Goal: Task Accomplishment & Management: Manage account settings

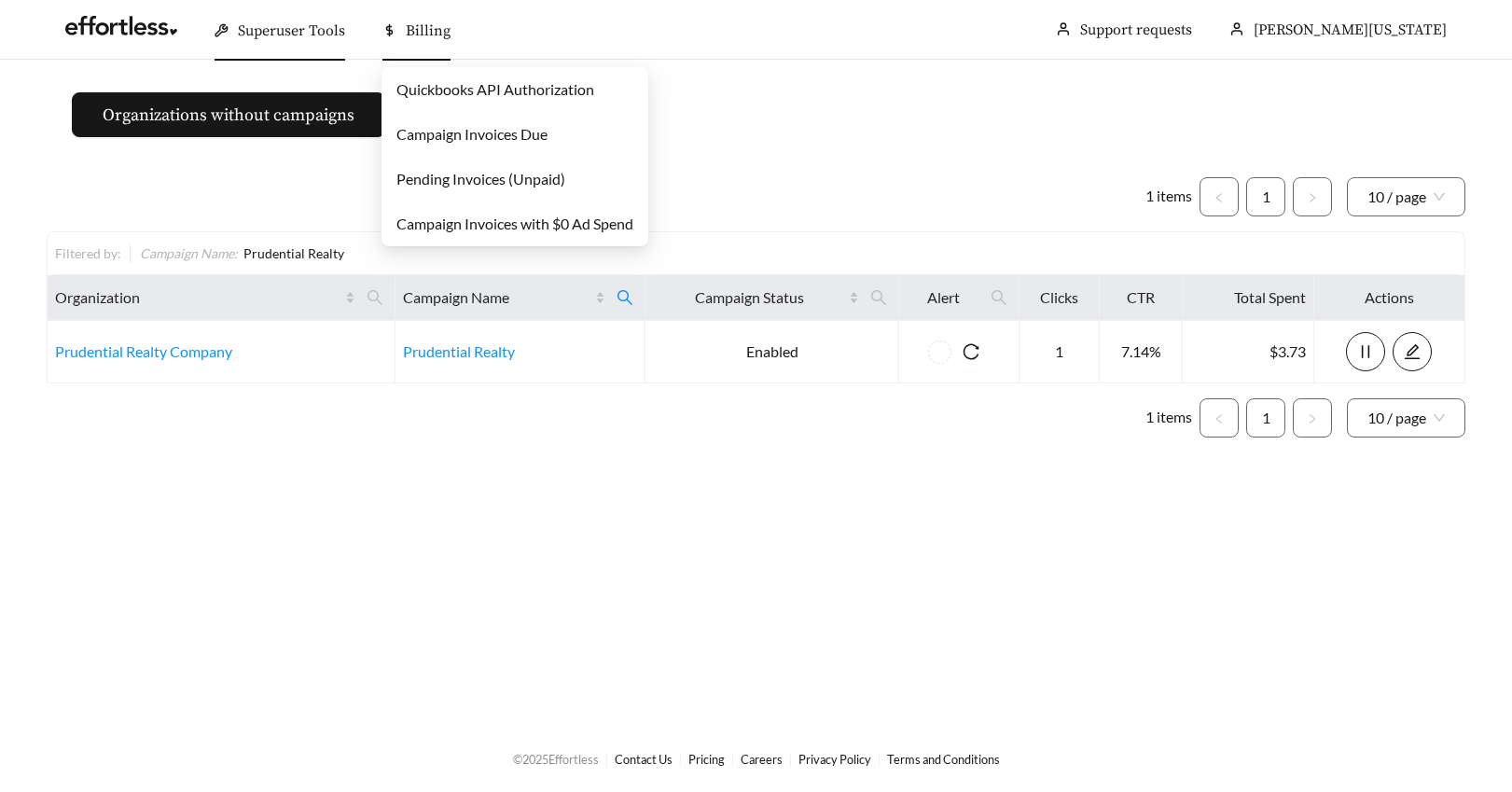
click at [412, 23] on span "Billing" at bounding box center [427, 31] width 45 height 19
click at [418, 142] on link "Campaign Invoices Due" at bounding box center [472, 134] width 151 height 18
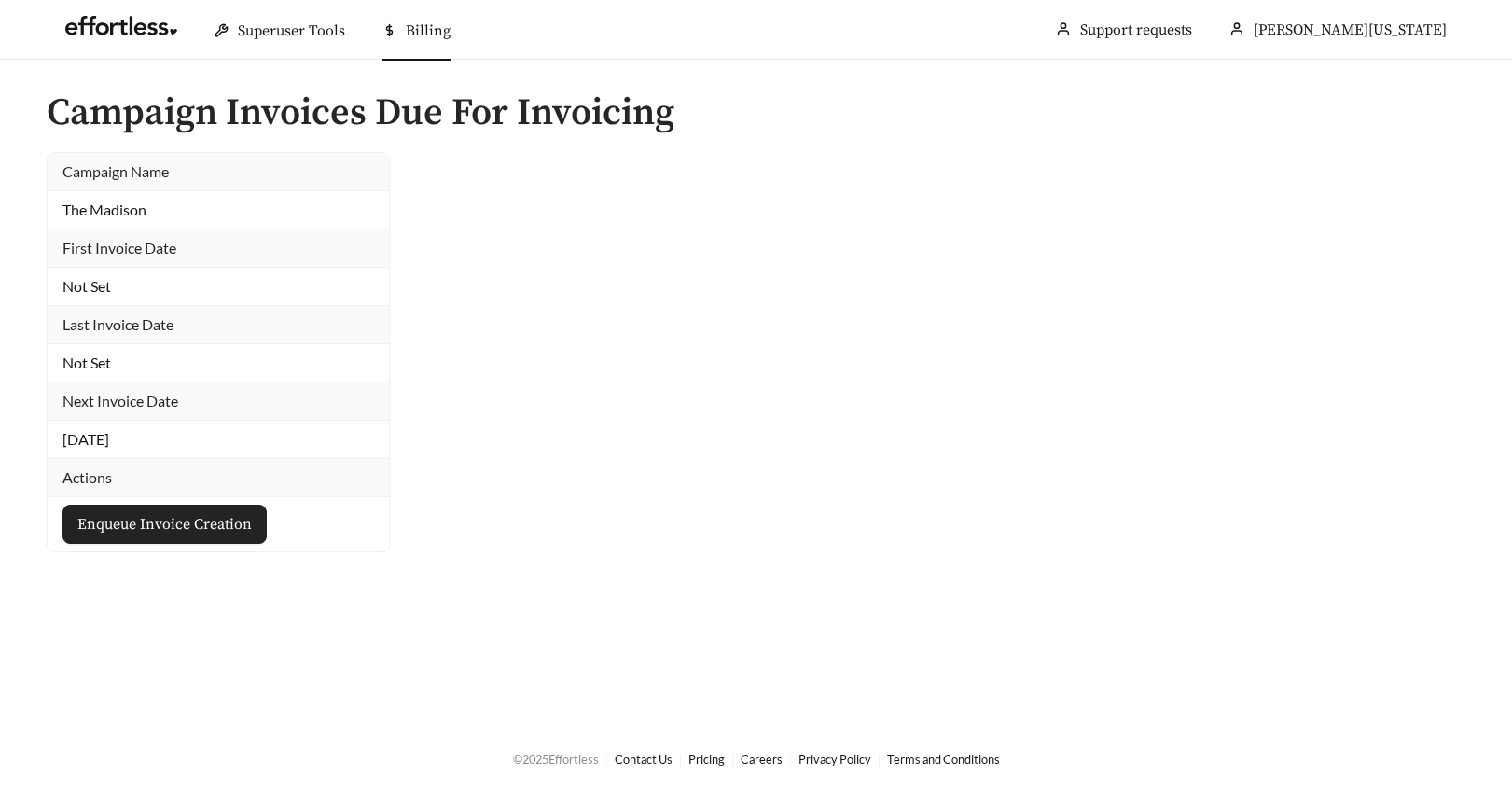
click at [143, 528] on span "Enqueue Invoice Creation" at bounding box center [165, 524] width 175 height 23
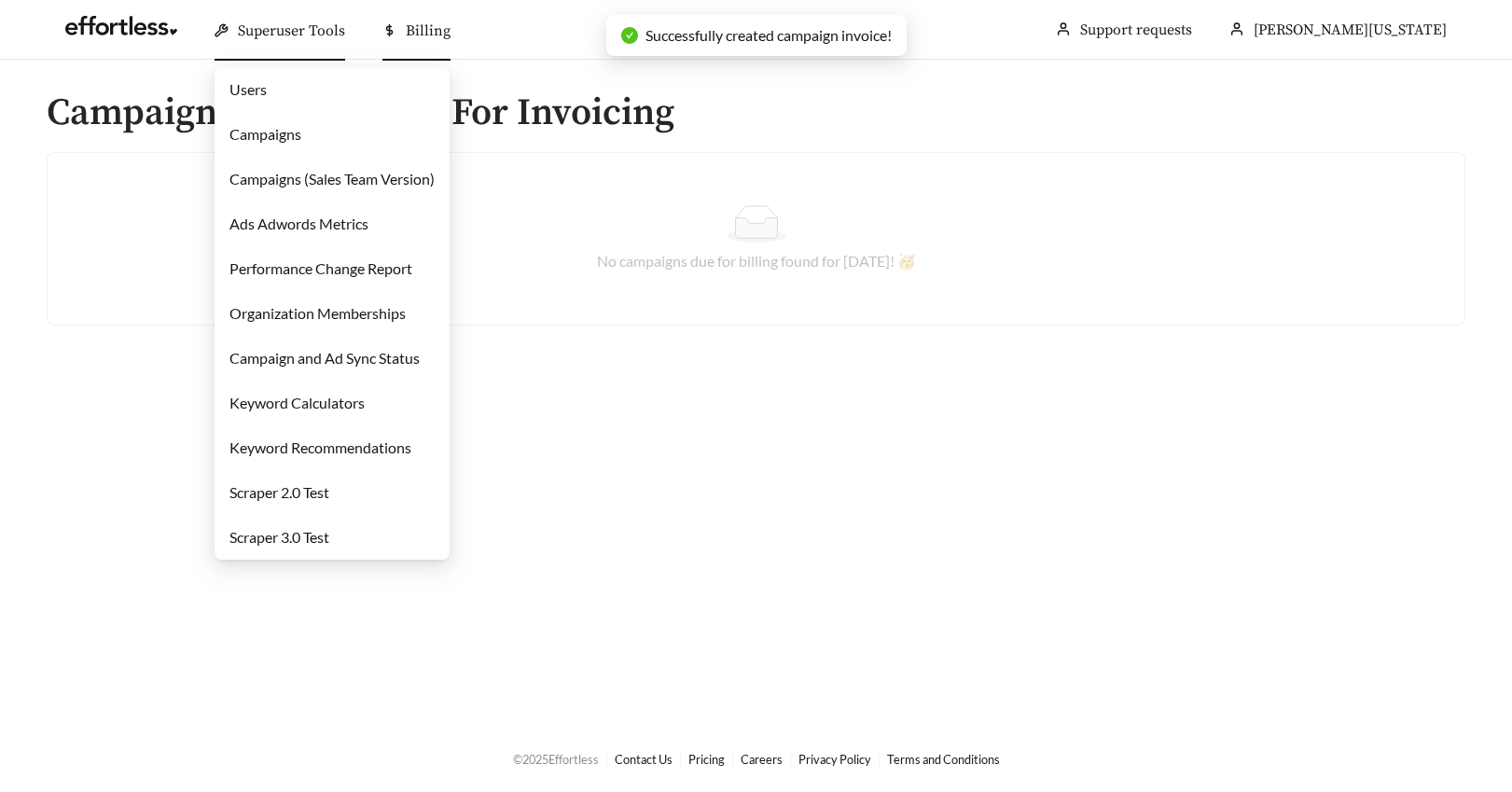
click at [261, 131] on link "Campaigns" at bounding box center [265, 134] width 72 height 18
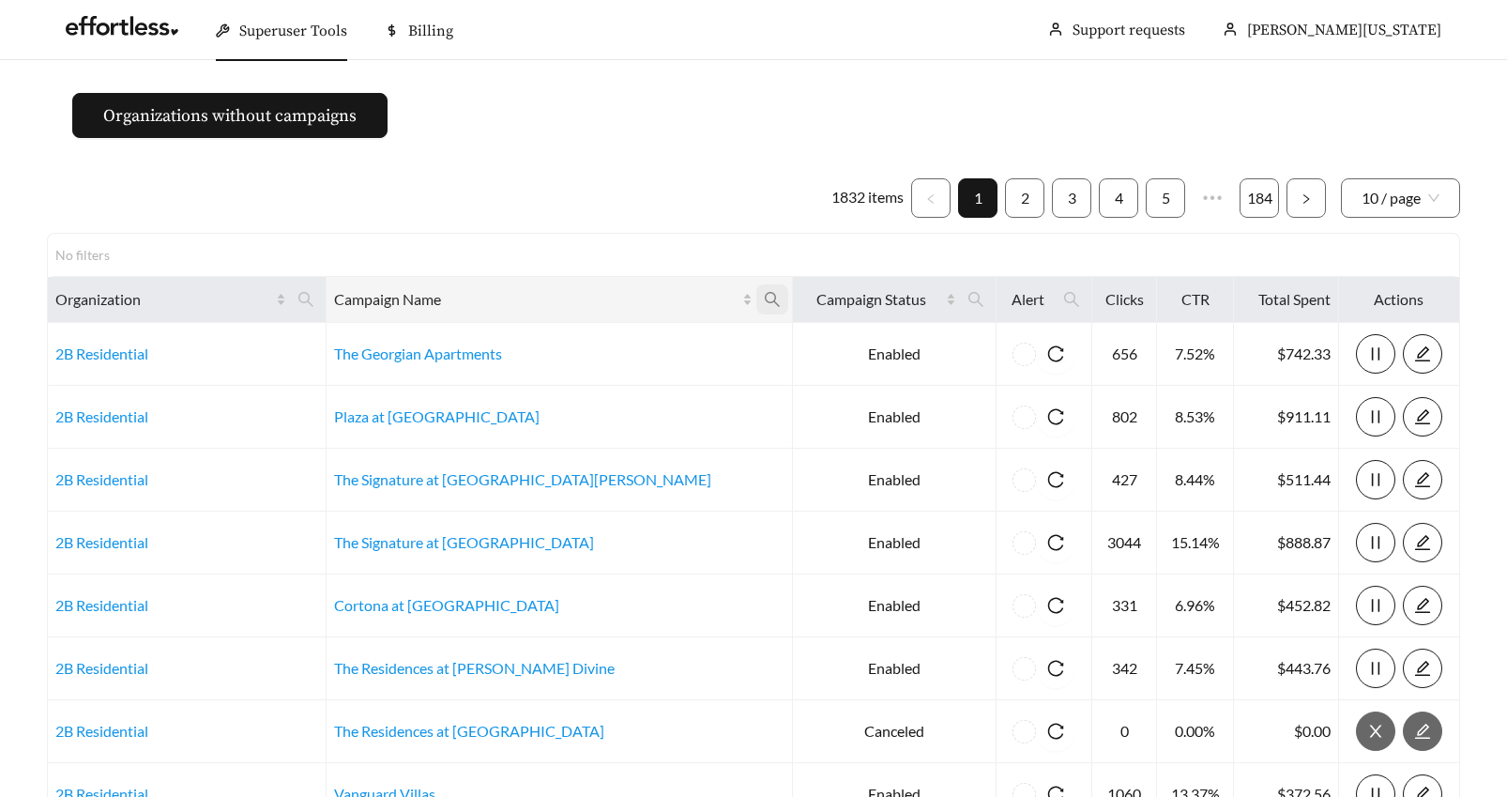
click at [764, 292] on icon "search" at bounding box center [772, 299] width 17 height 17
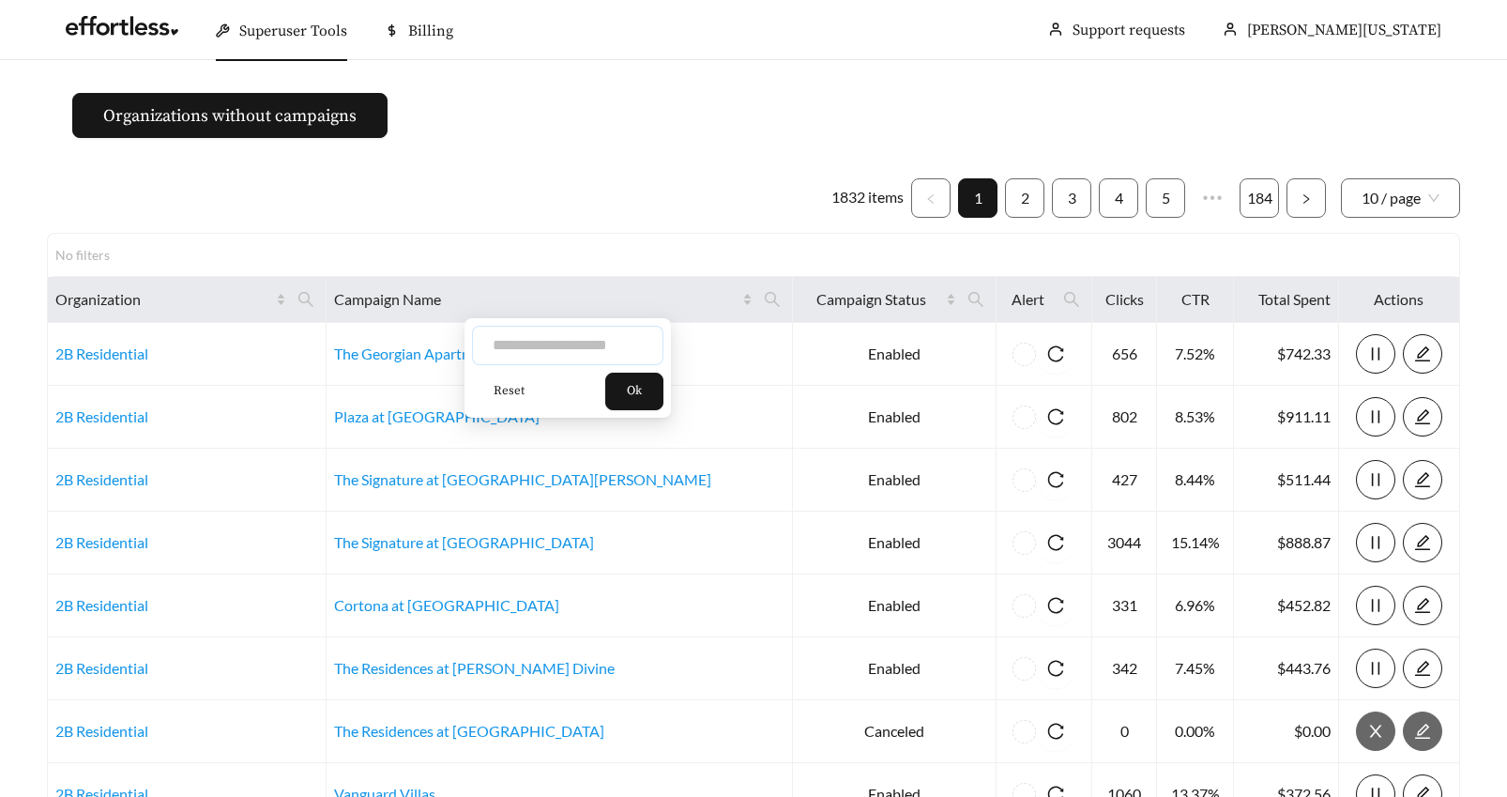
click at [519, 344] on input "text" at bounding box center [567, 345] width 191 height 39
type input "**********"
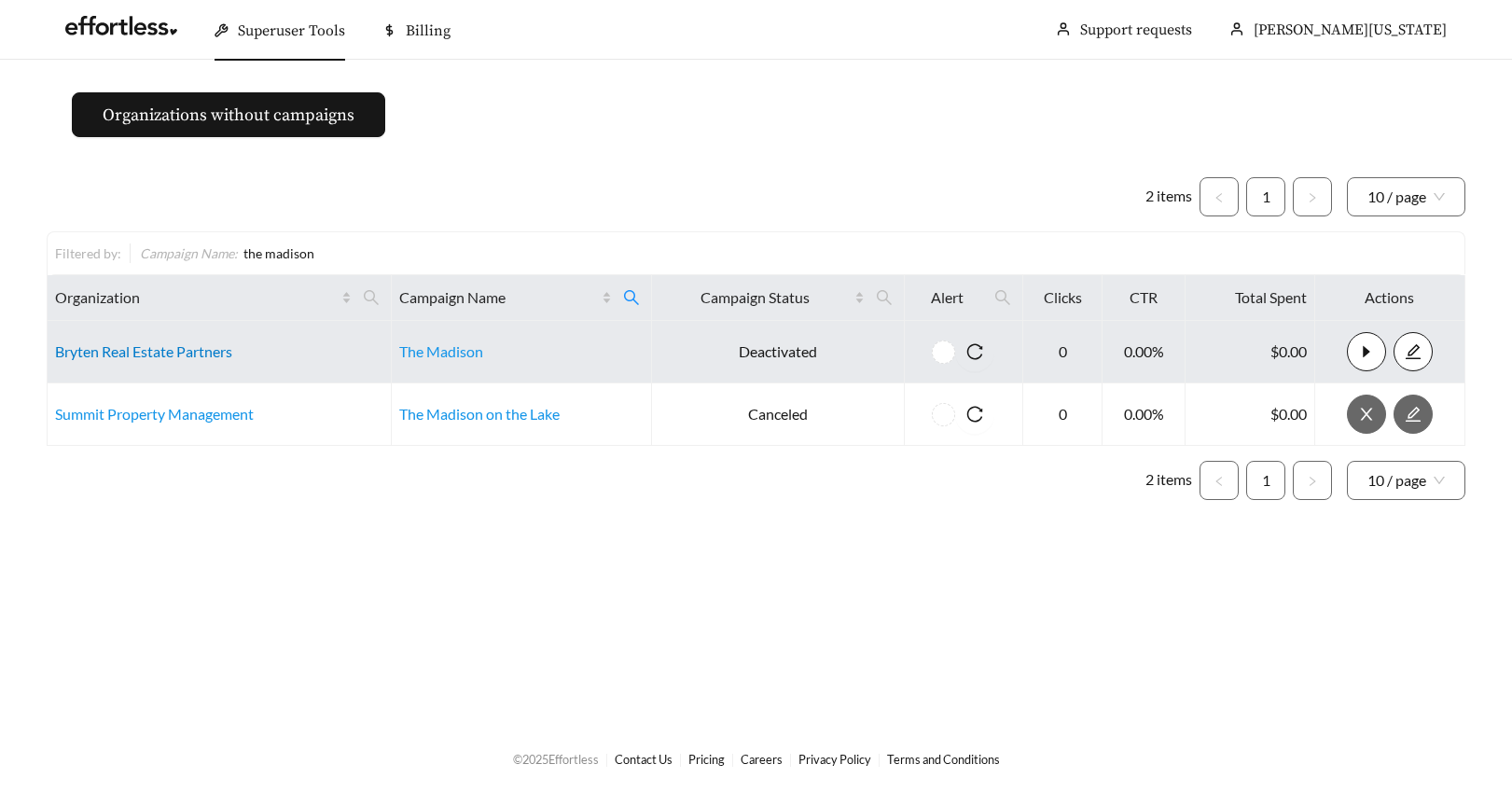
click at [129, 358] on link "Bryten Real Estate Partners" at bounding box center [143, 351] width 177 height 18
click at [189, 353] on link "Bryten Real Estate Partners" at bounding box center [143, 351] width 177 height 18
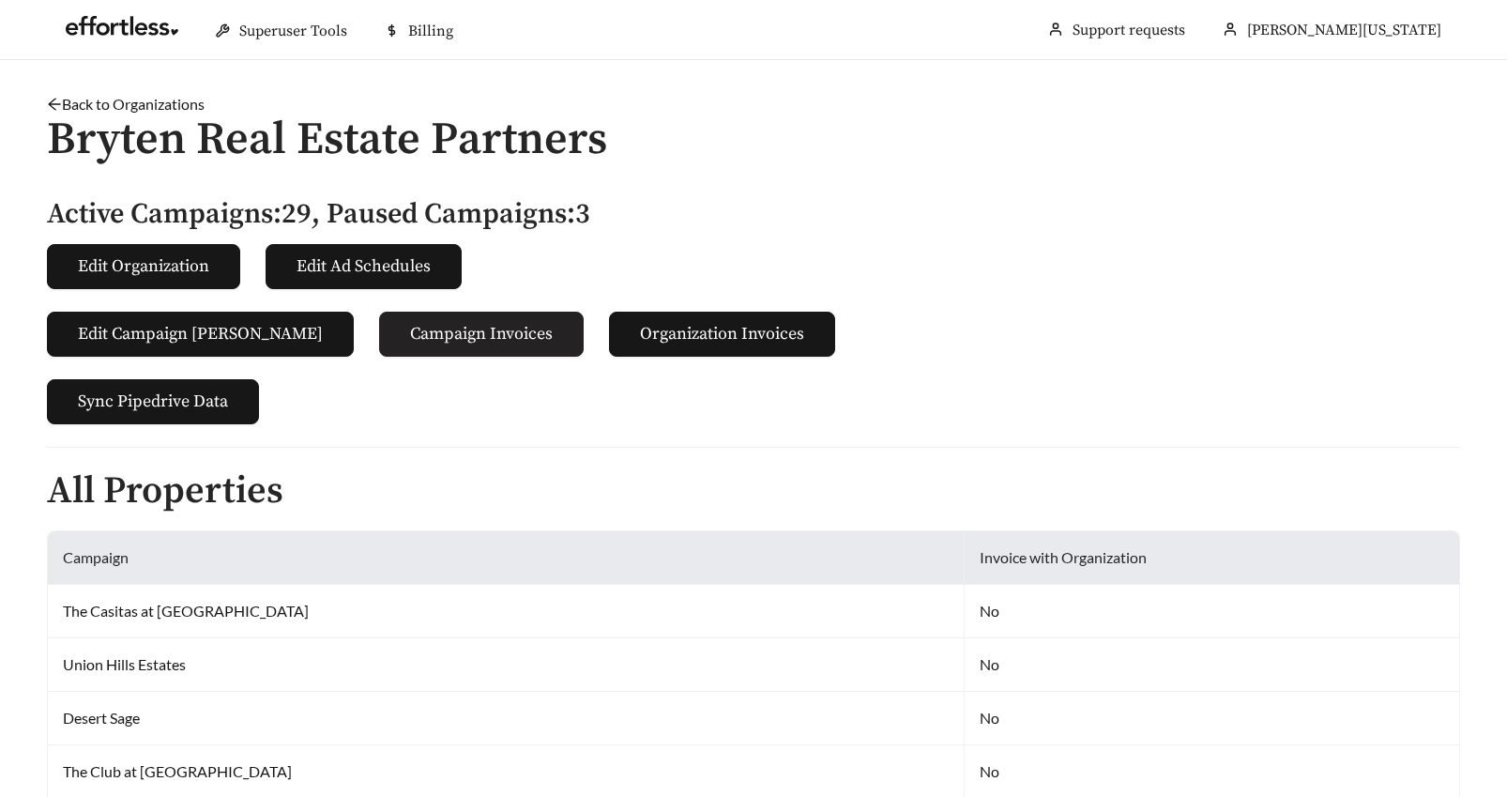
click at [410, 335] on span "Campaign Invoices" at bounding box center [481, 333] width 143 height 25
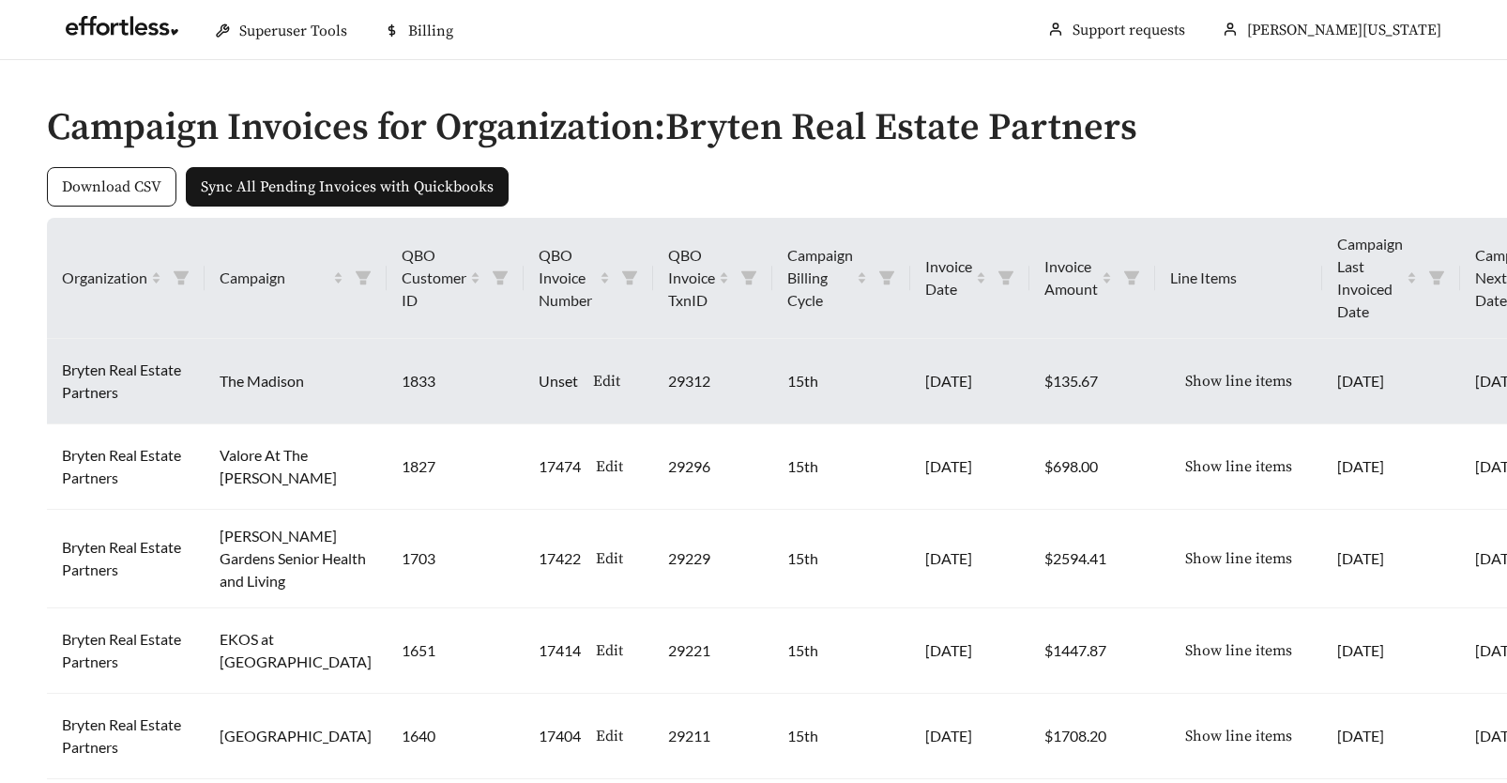
click at [593, 378] on span "Edit" at bounding box center [606, 381] width 27 height 23
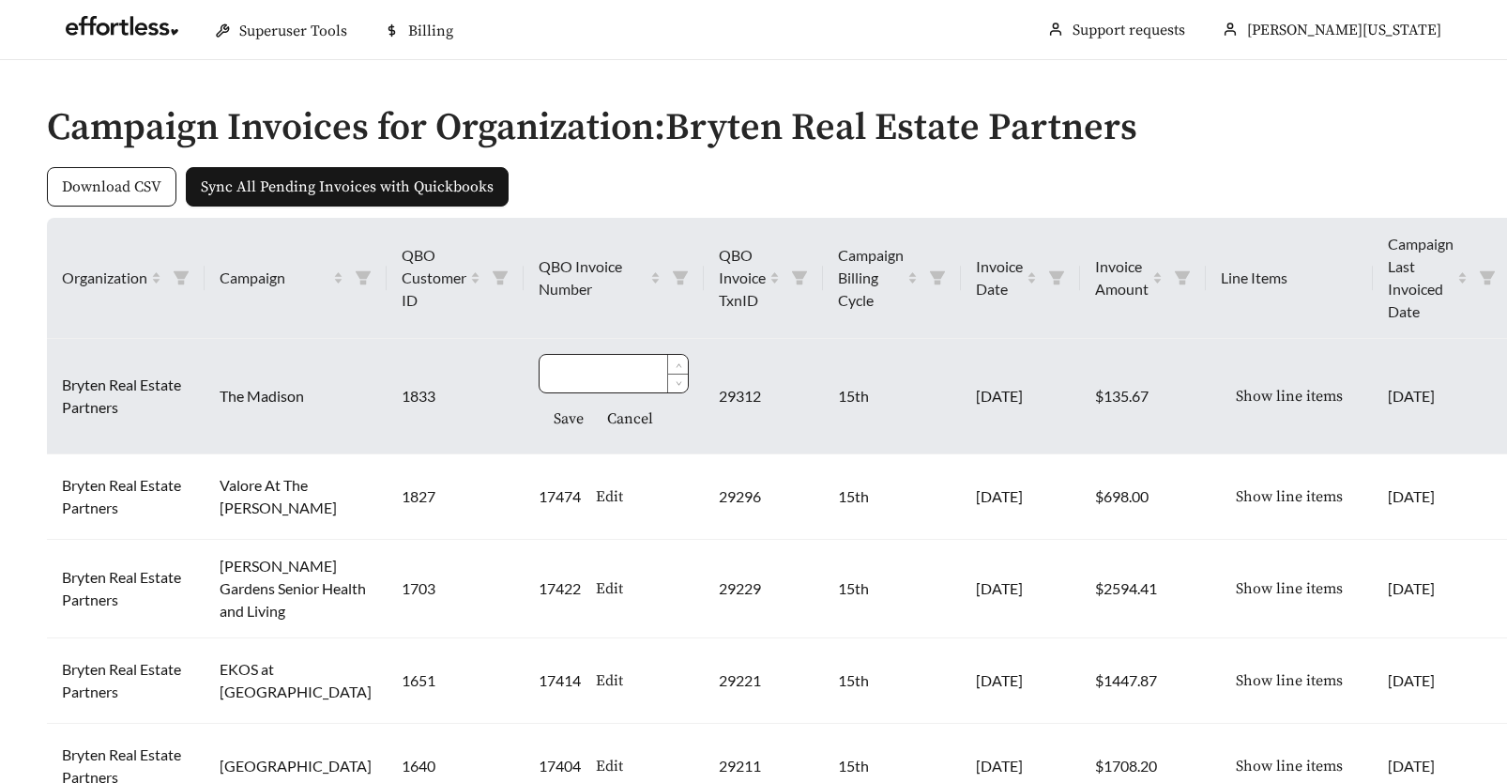
click at [546, 377] on input at bounding box center [614, 374] width 148 height 38
type input "*****"
click at [554, 420] on span "Save" at bounding box center [569, 418] width 30 height 23
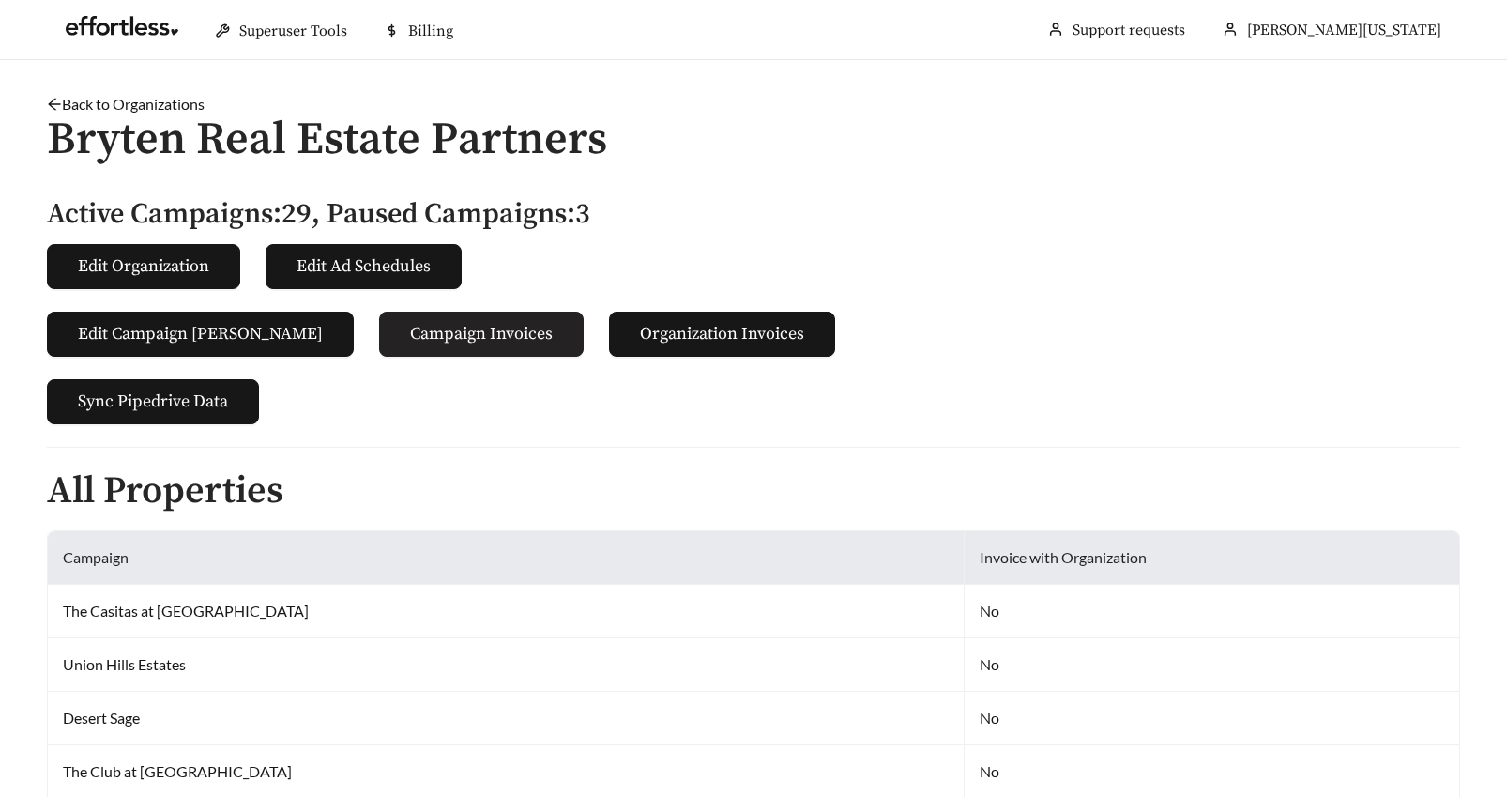
click at [410, 340] on span "Campaign Invoices" at bounding box center [481, 333] width 143 height 25
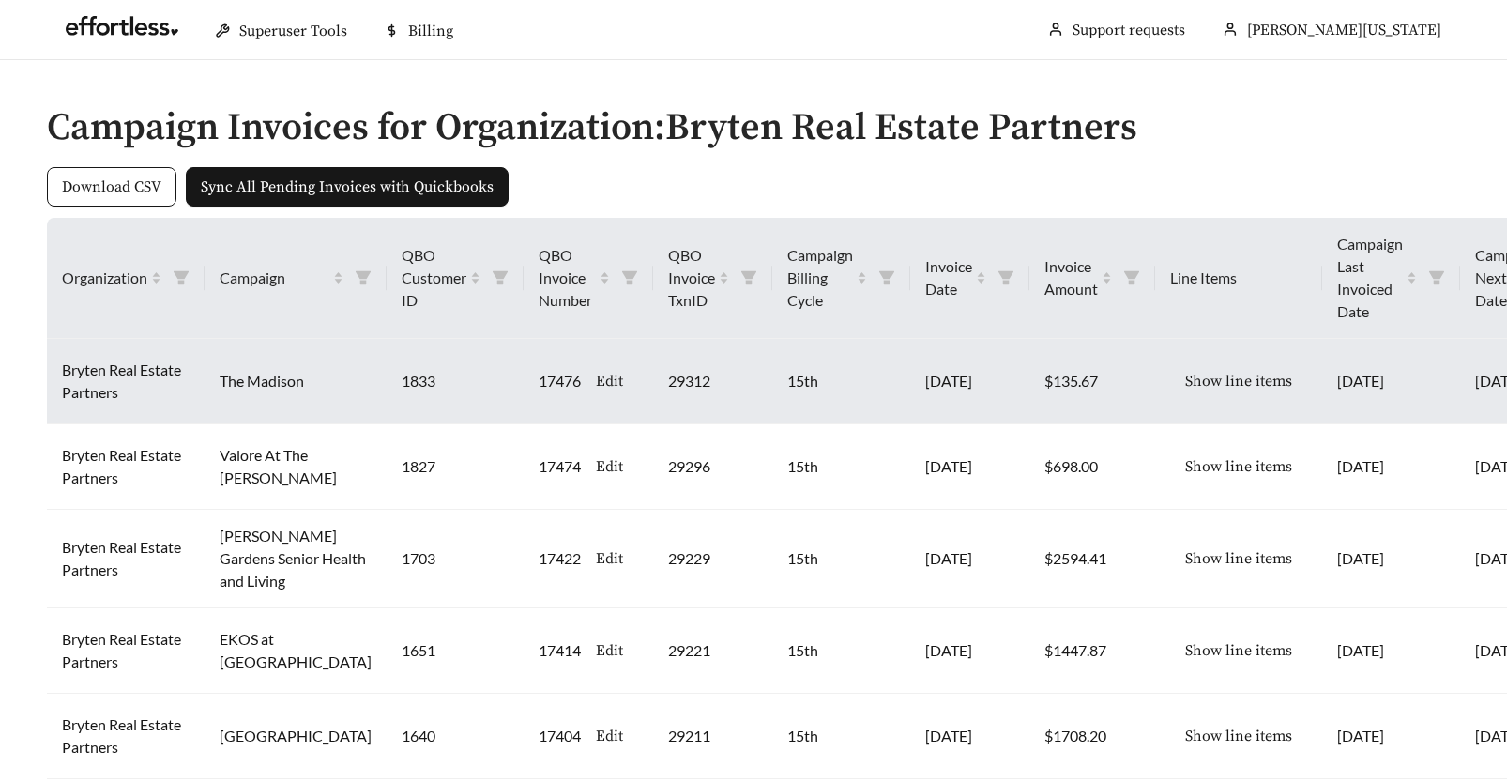
click at [1185, 376] on span "Show line items" at bounding box center [1238, 381] width 107 height 23
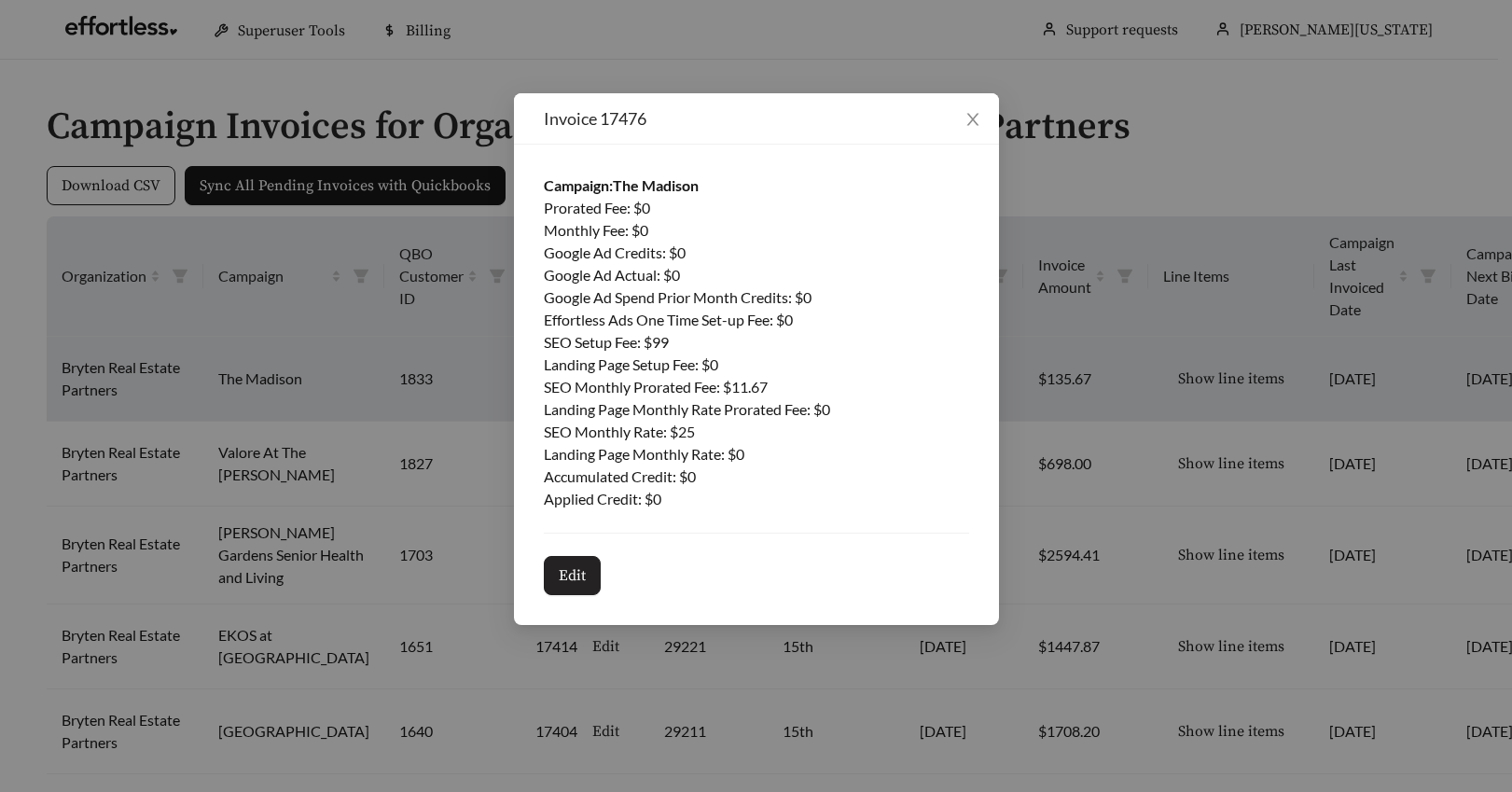
click at [559, 584] on span "Edit" at bounding box center [572, 575] width 27 height 23
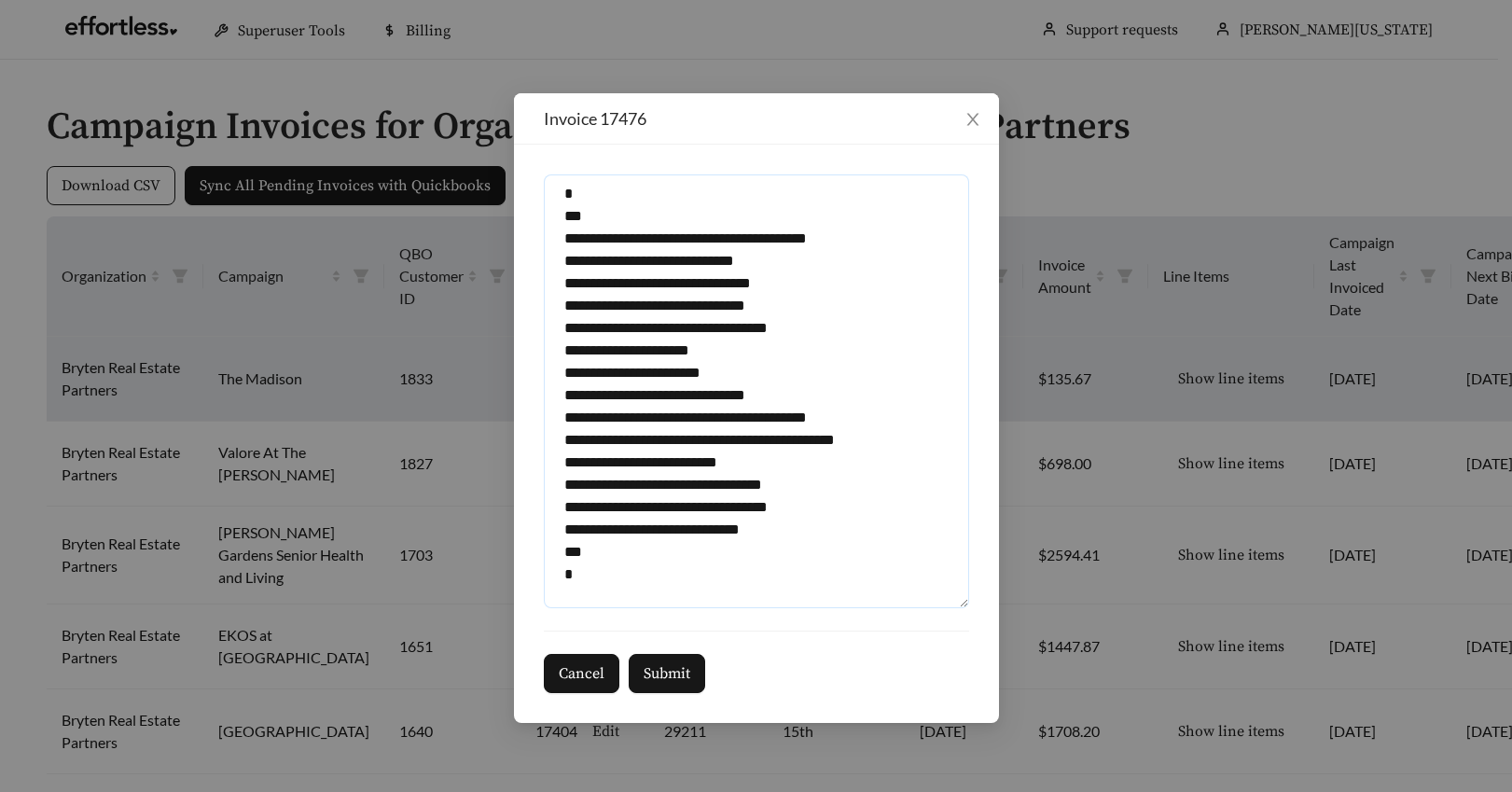
click at [833, 416] on textarea "**********" at bounding box center [756, 392] width 425 height 433
type textarea "**********"
click at [666, 669] on span "Submit" at bounding box center [667, 673] width 47 height 23
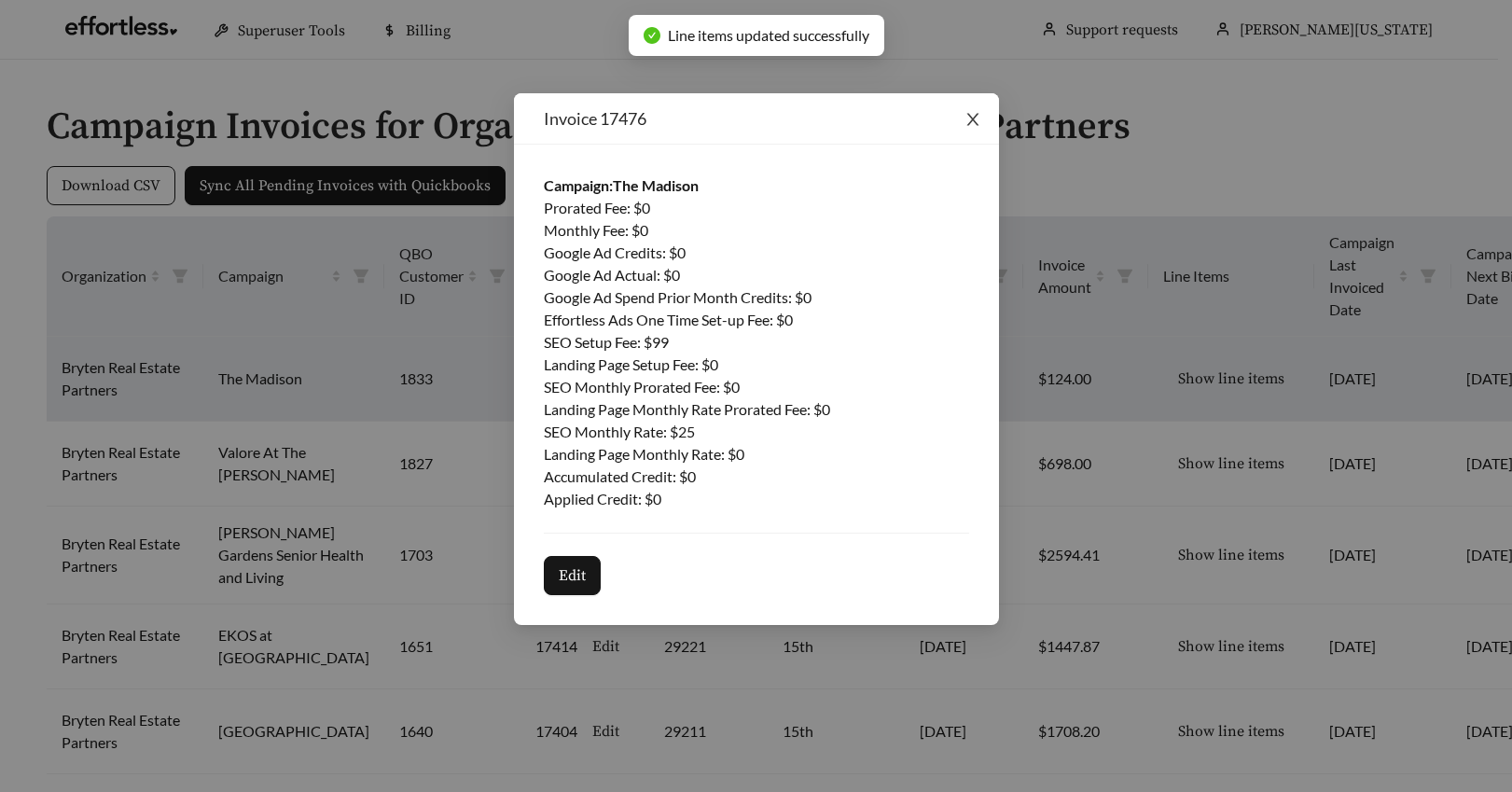
click at [978, 117] on icon "close" at bounding box center [972, 119] width 17 height 17
